Goal: Information Seeking & Learning: Compare options

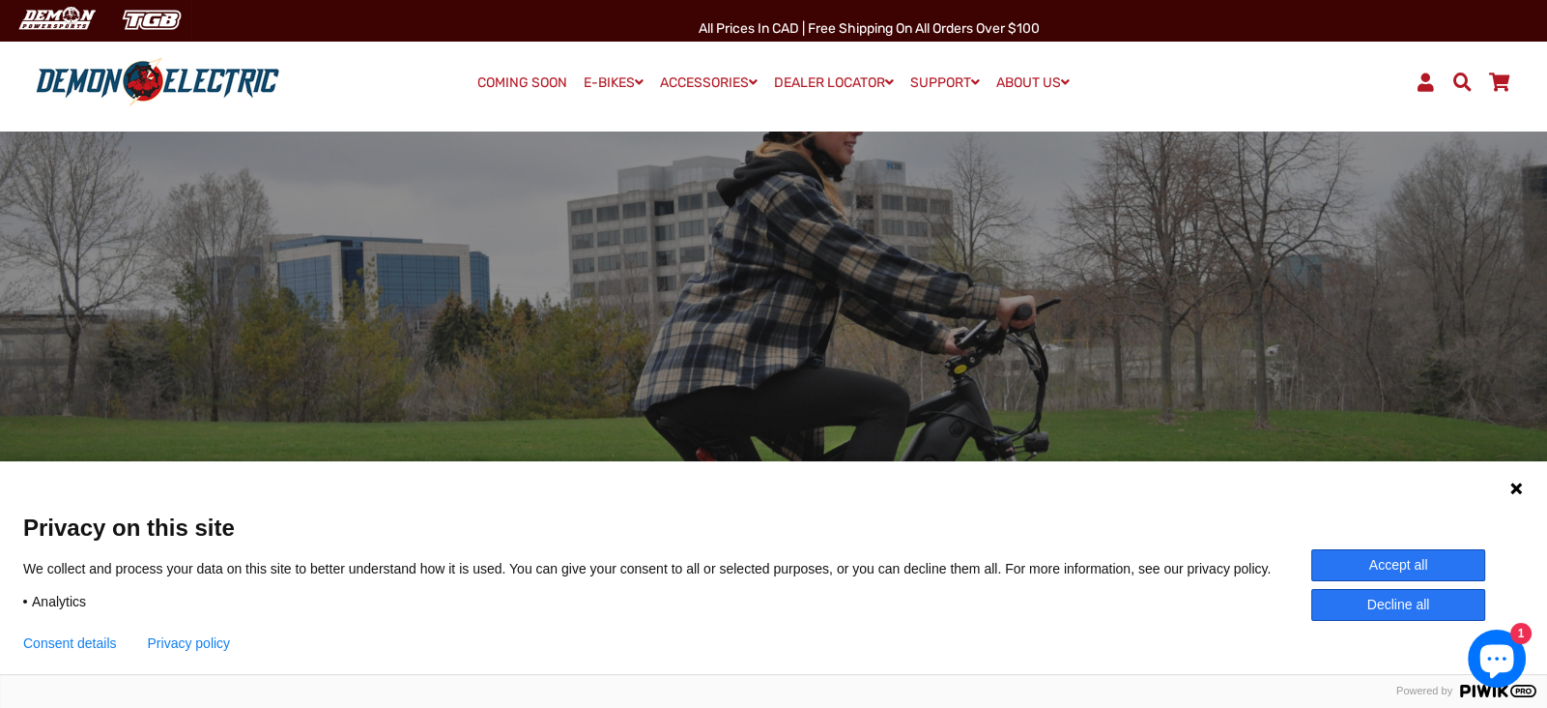
click at [1423, 564] on button "Accept all" at bounding box center [1399, 565] width 174 height 32
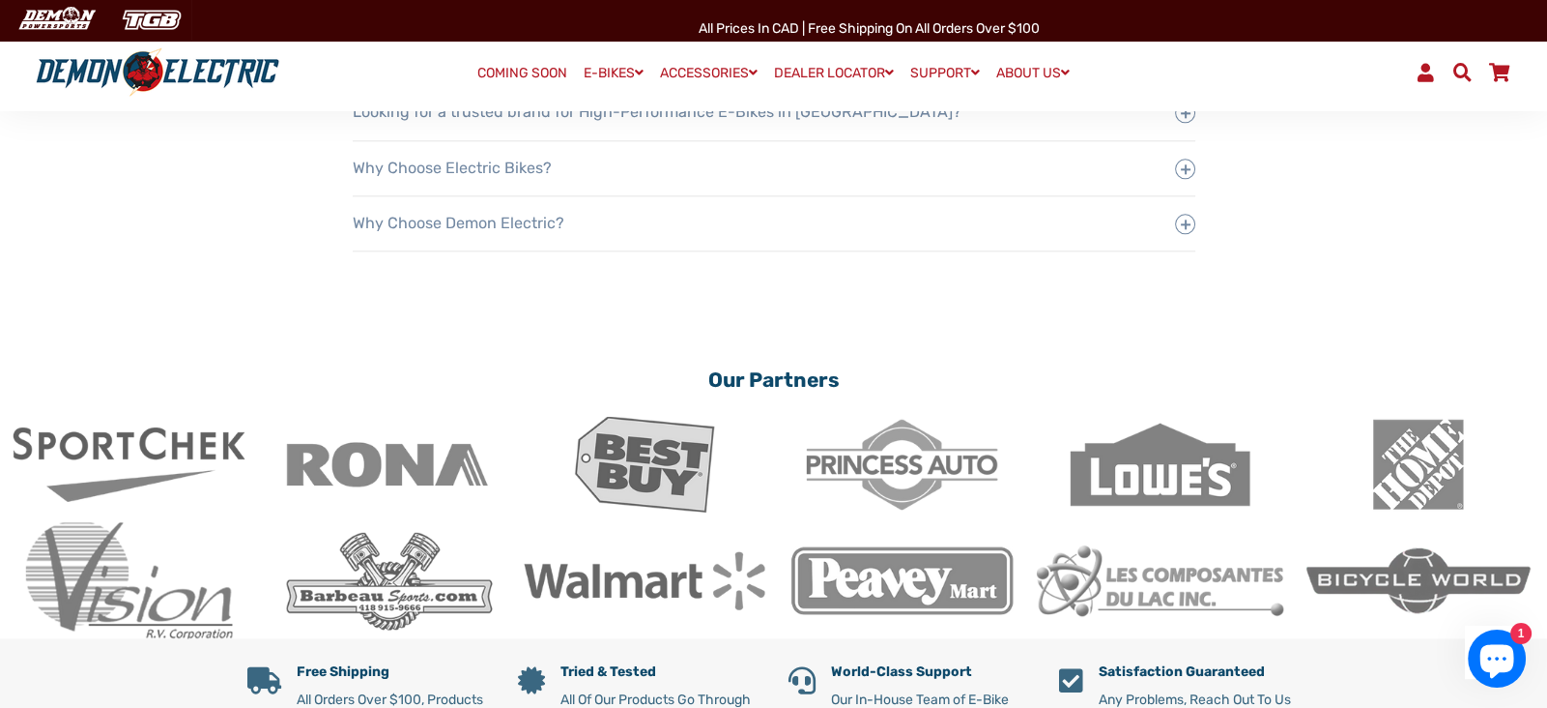
scroll to position [3068, 0]
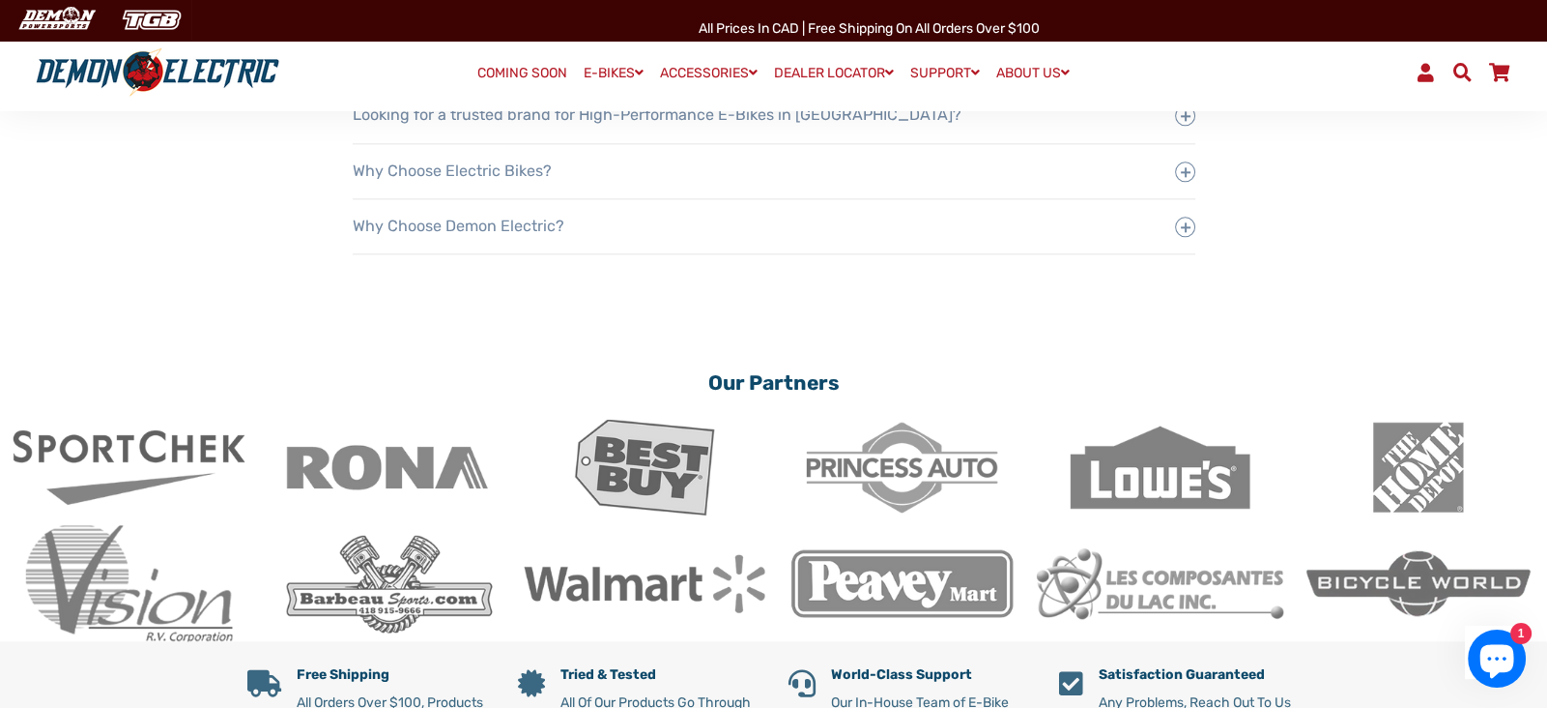
click at [518, 68] on link "COMING SOON" at bounding box center [522, 73] width 103 height 27
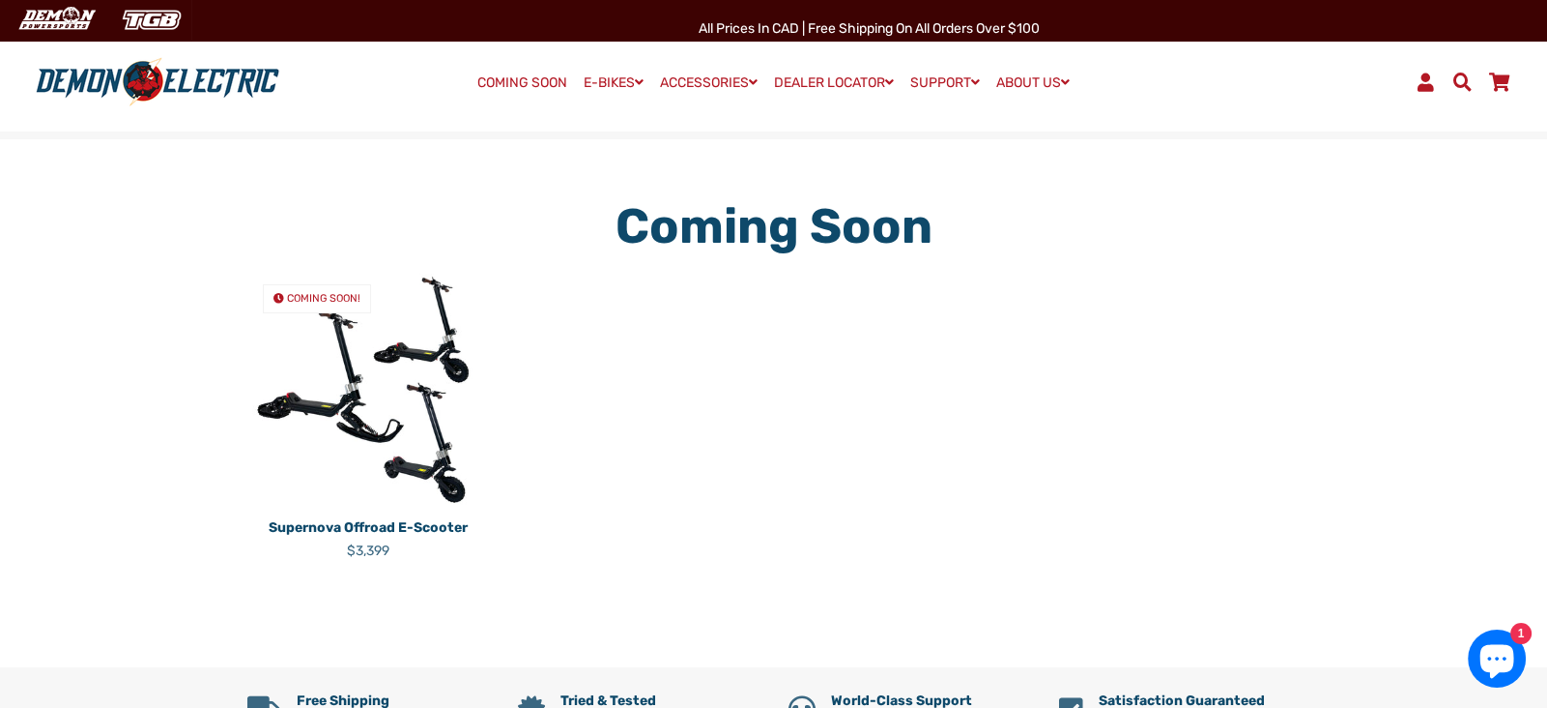
click at [390, 514] on link "Supernova Offroad E-Scooter Regular price $3,399" at bounding box center [368, 535] width 242 height 50
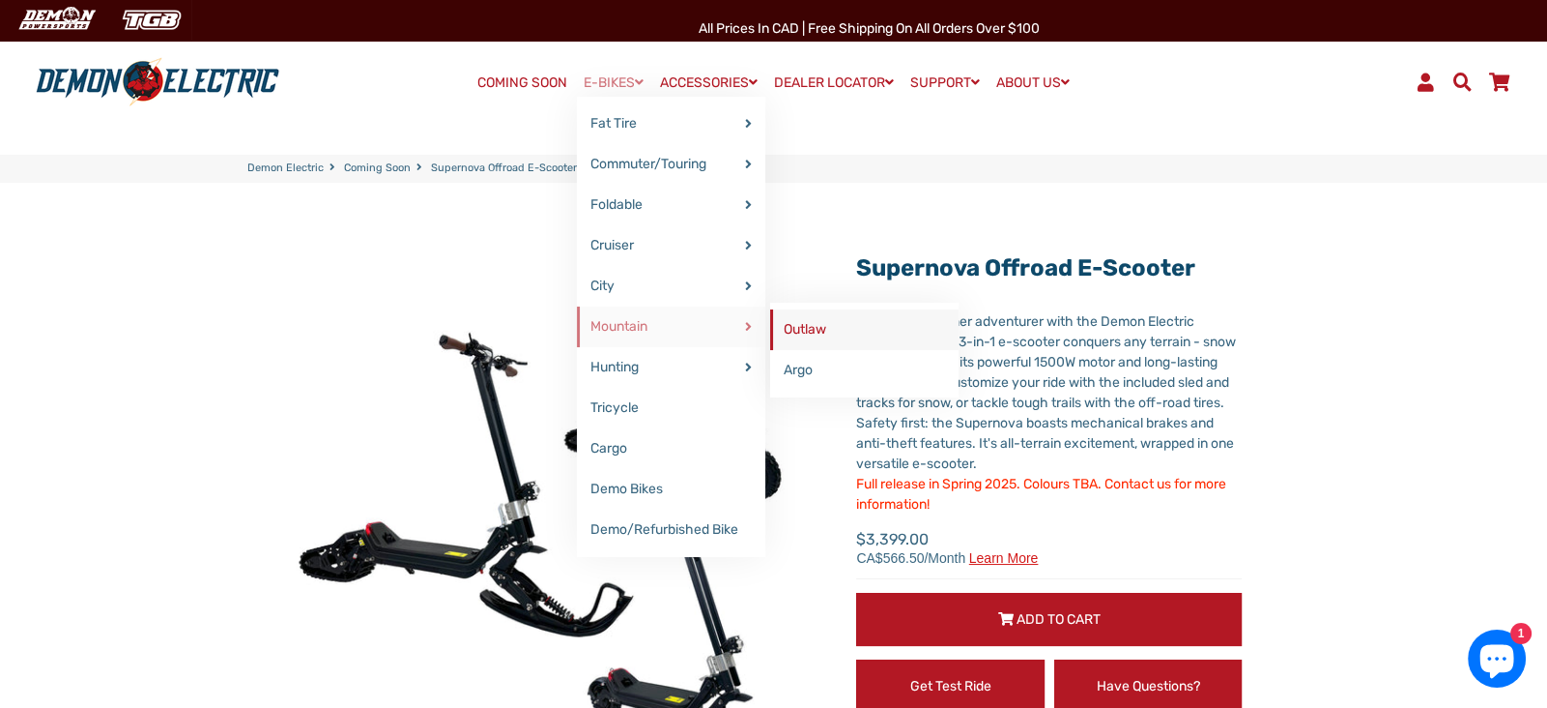
click at [811, 334] on link "Outlaw" at bounding box center [864, 329] width 188 height 41
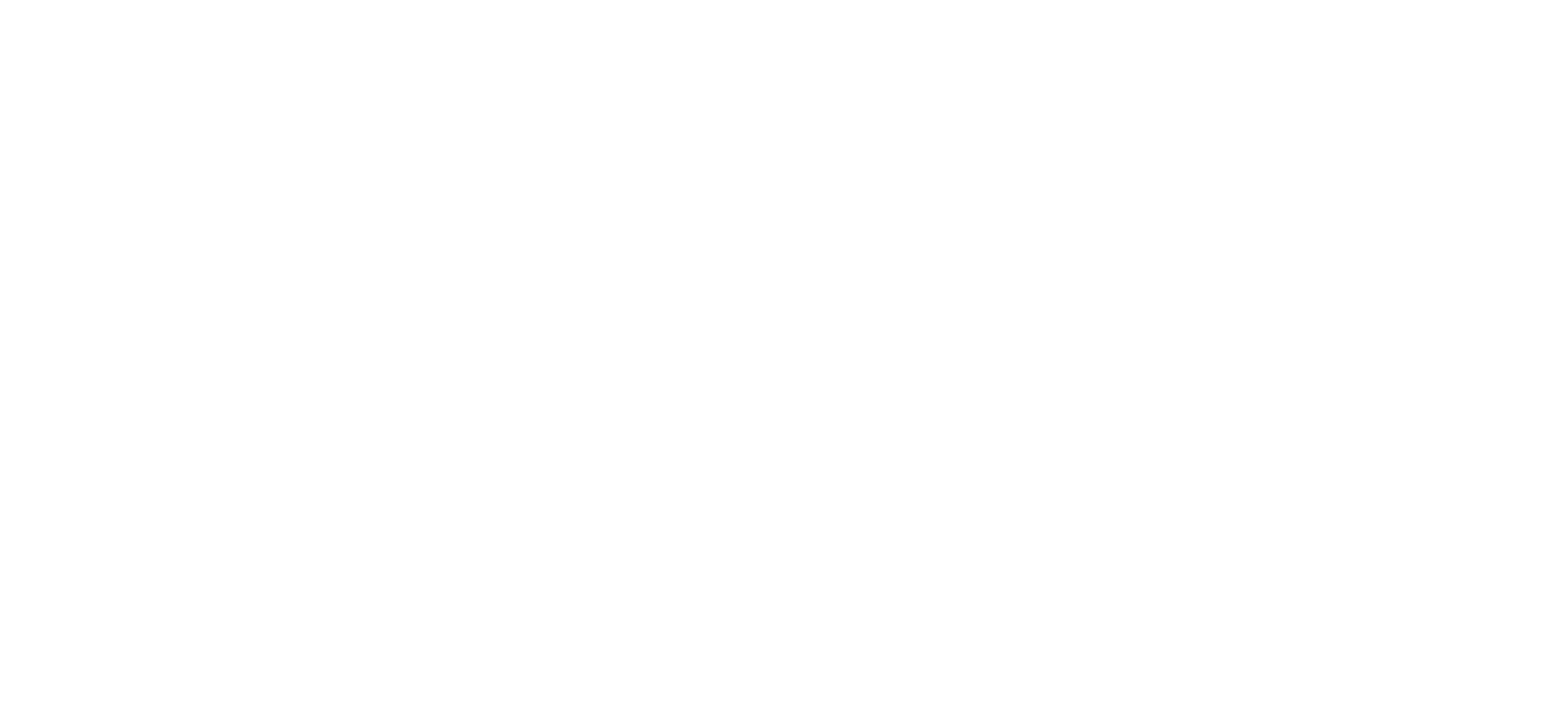
select select "******"
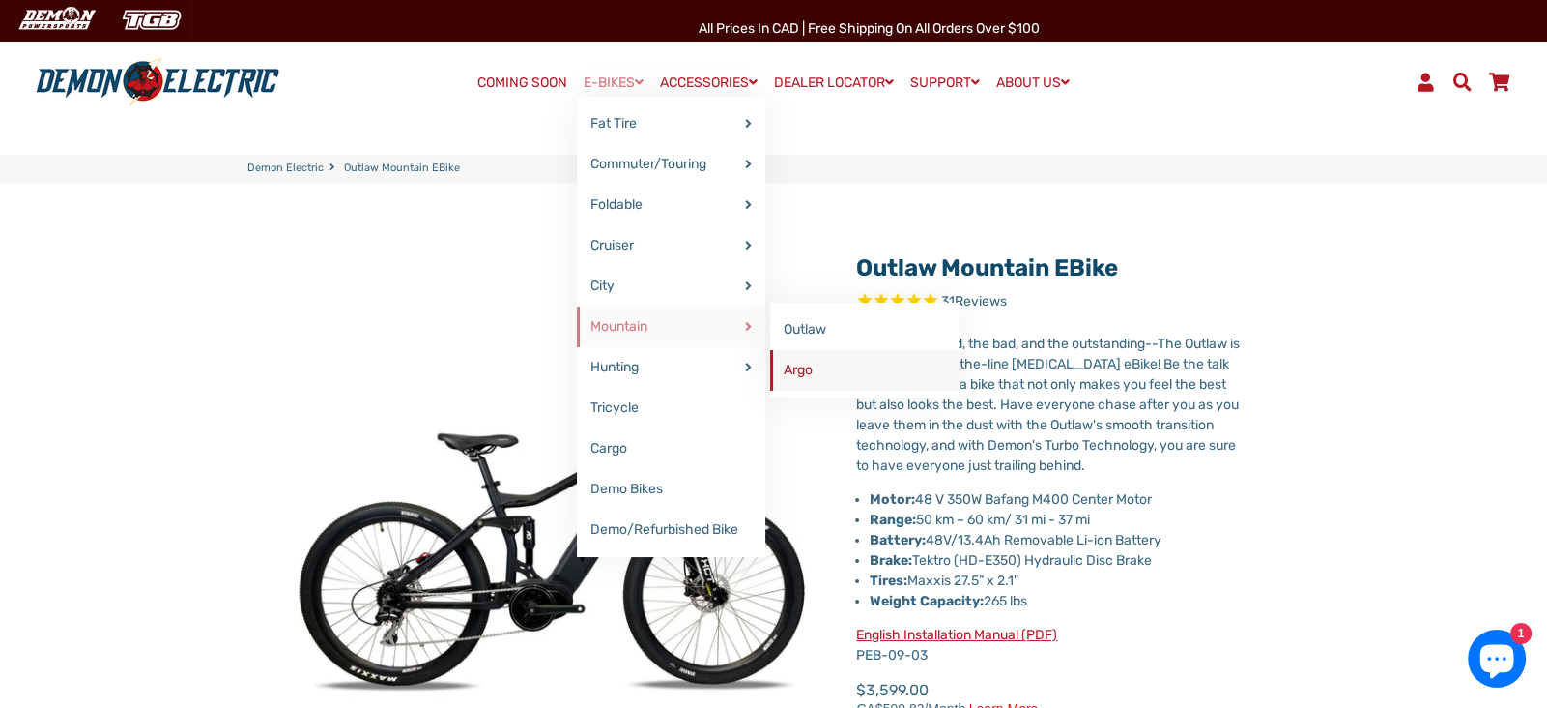
click at [825, 366] on link "Argo" at bounding box center [864, 370] width 188 height 41
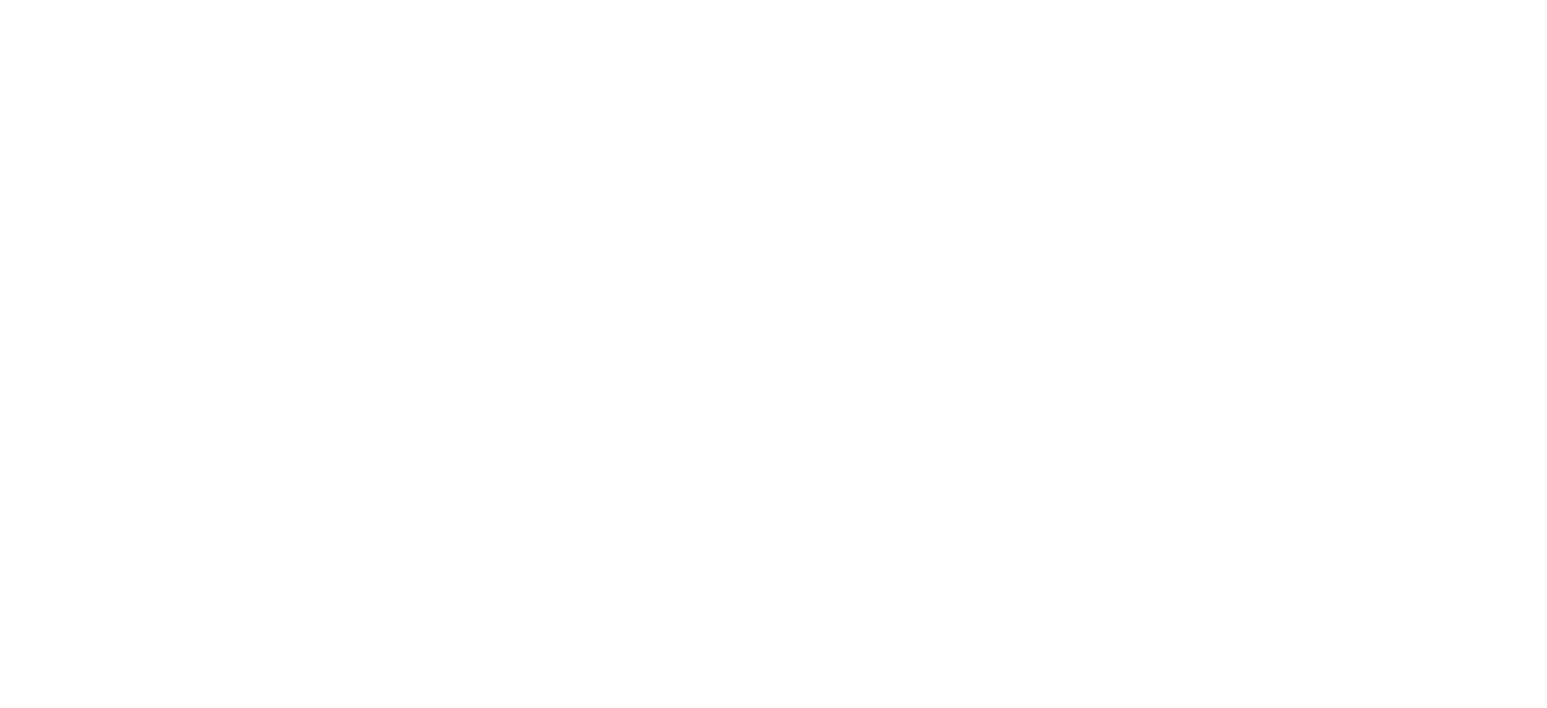
select select "******"
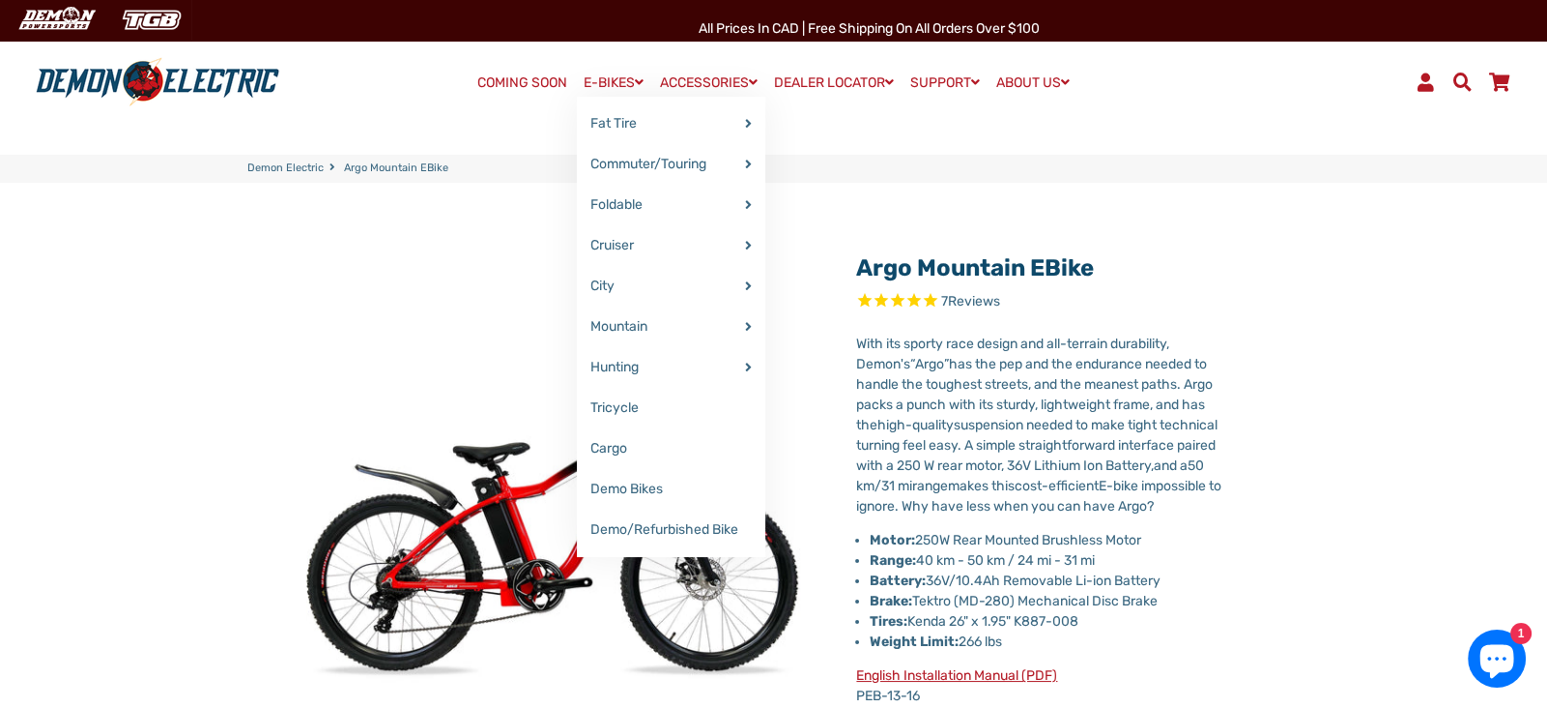
click at [599, 80] on link "E-BIKES" at bounding box center [613, 83] width 73 height 28
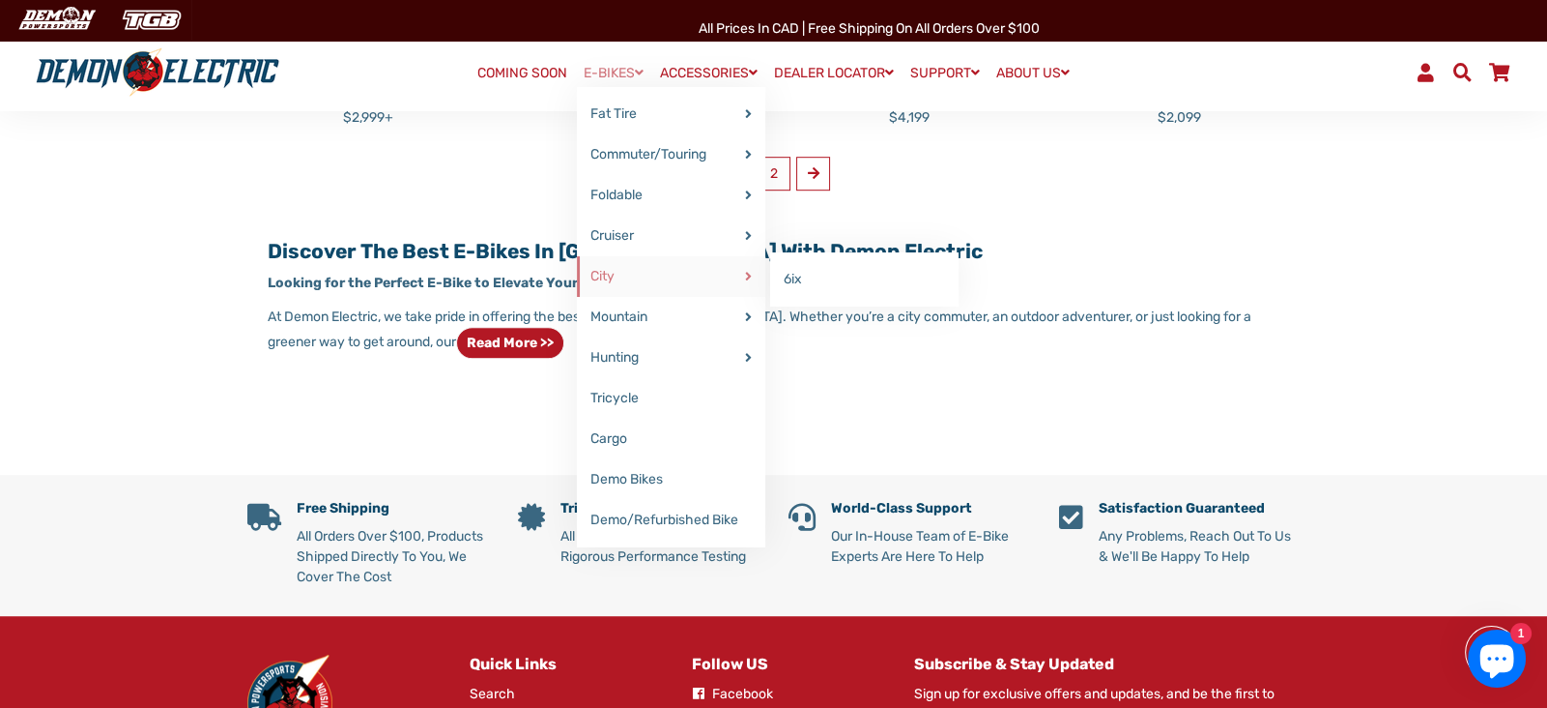
scroll to position [1530, 0]
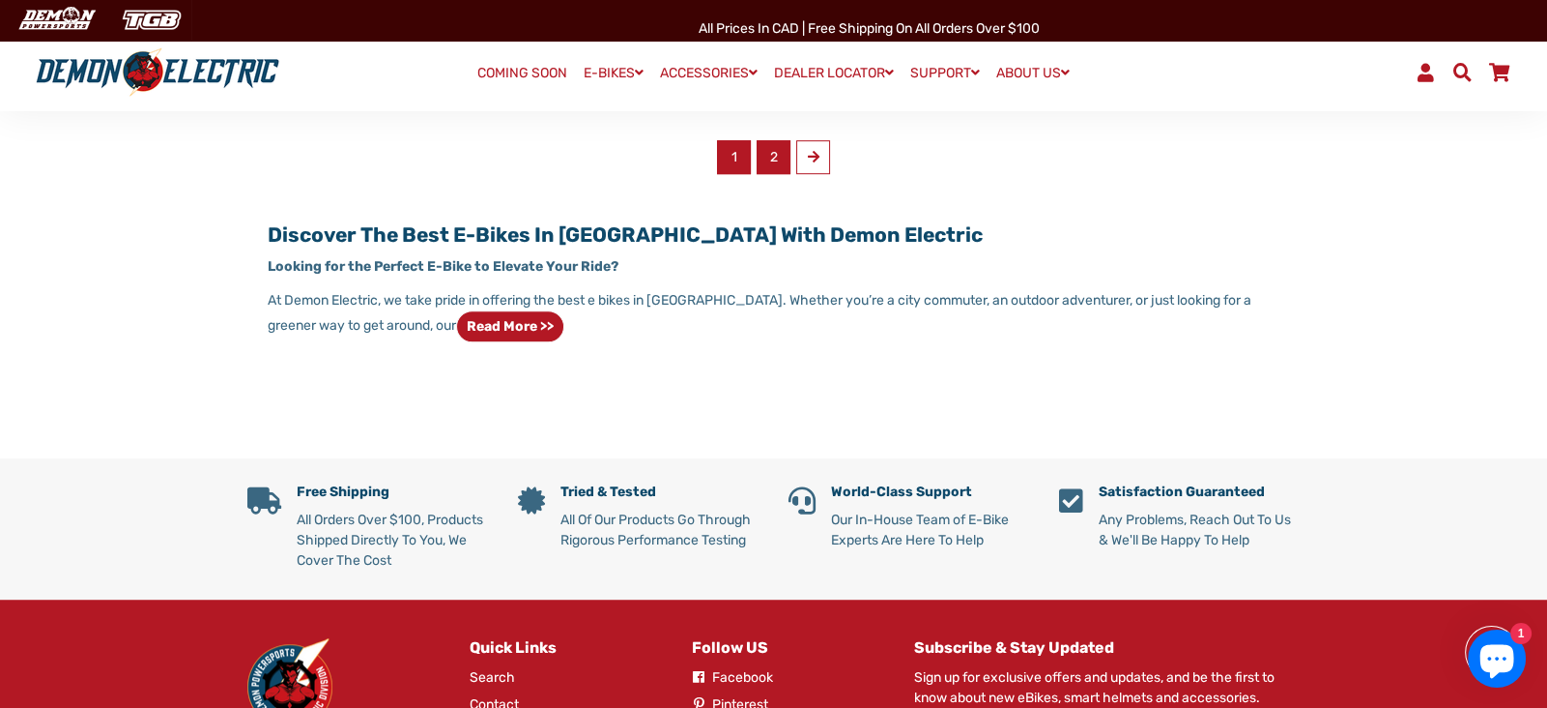
click at [770, 153] on link "2" at bounding box center [774, 157] width 34 height 34
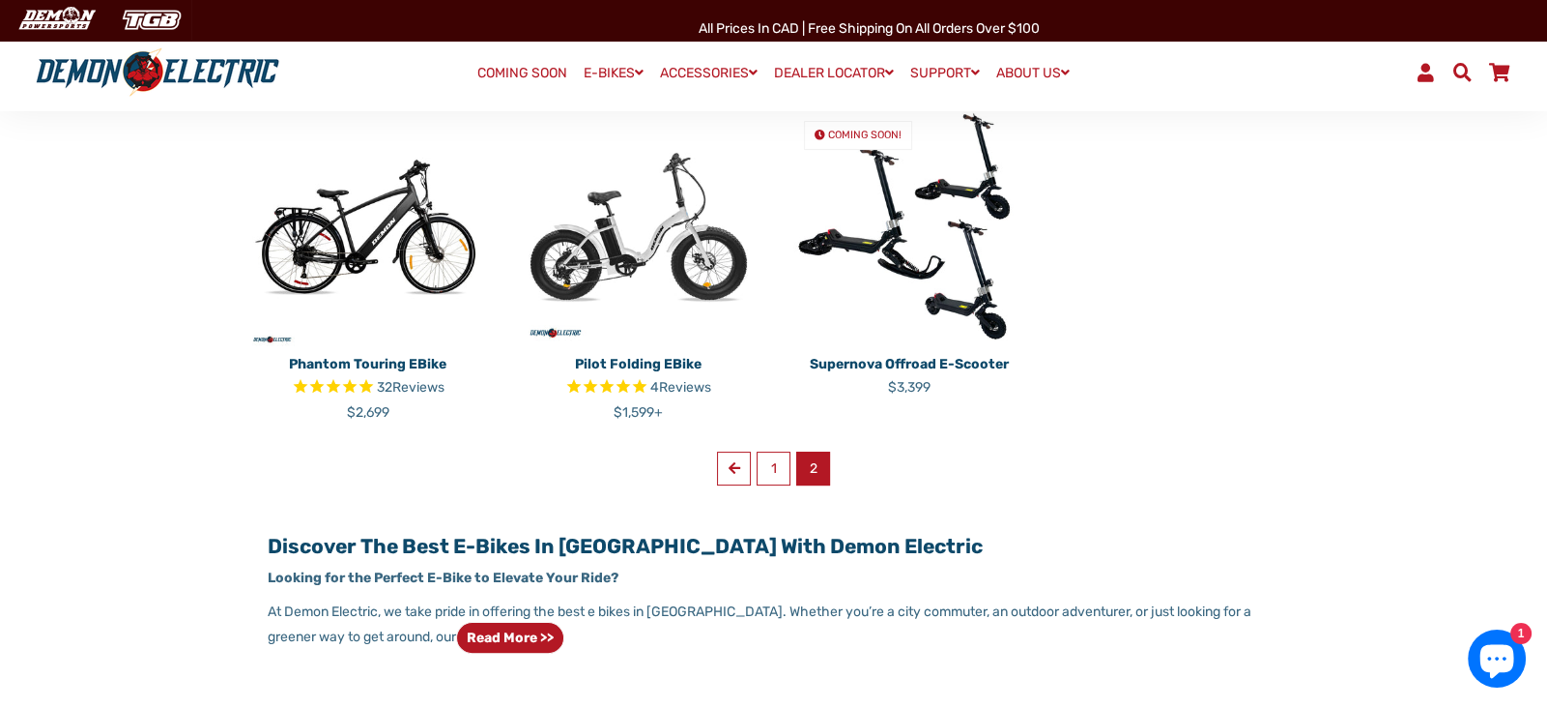
scroll to position [528, 0]
